Goal: Consume media (video, audio): Consume media (video, audio)

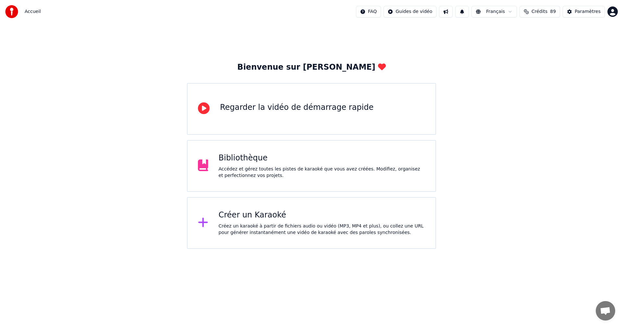
click at [329, 168] on div "Accédez et gérez toutes les pistes de karaoké que vous avez créées. Modifiez, o…" at bounding box center [322, 172] width 207 height 13
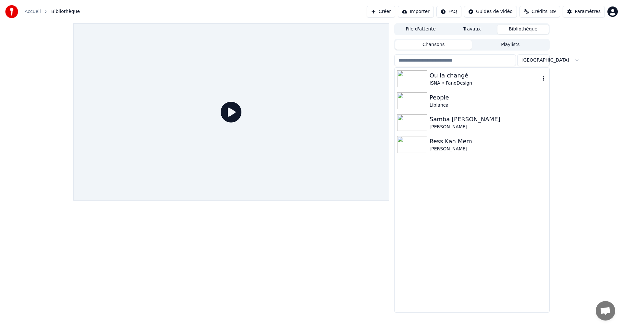
click at [485, 81] on div "ISNA • FanoDesign" at bounding box center [484, 83] width 111 height 6
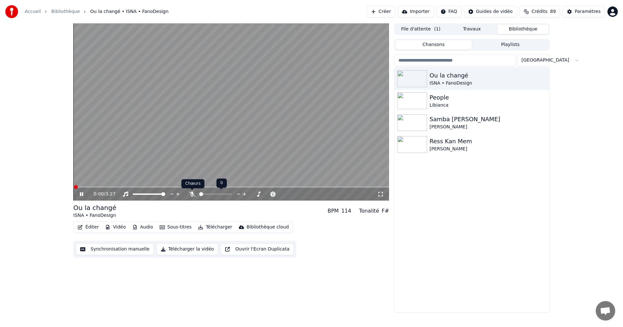
click at [193, 196] on icon at bounding box center [192, 194] width 6 height 5
click at [381, 193] on icon at bounding box center [380, 194] width 6 height 5
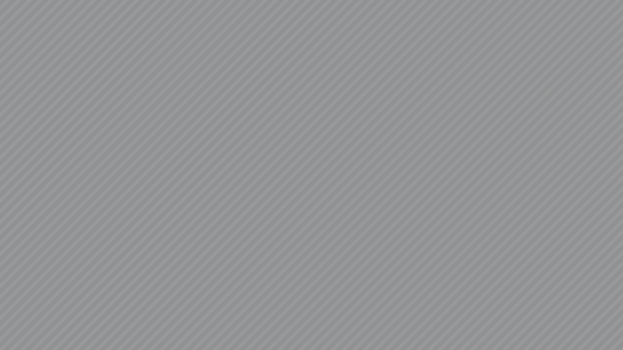
click icon
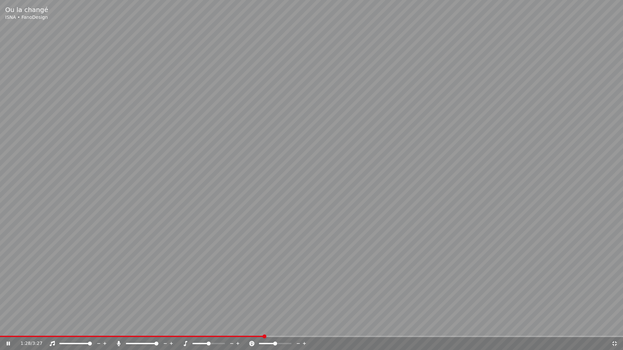
click at [613, 327] on icon at bounding box center [614, 343] width 5 height 5
